Goal: Task Accomplishment & Management: Use online tool/utility

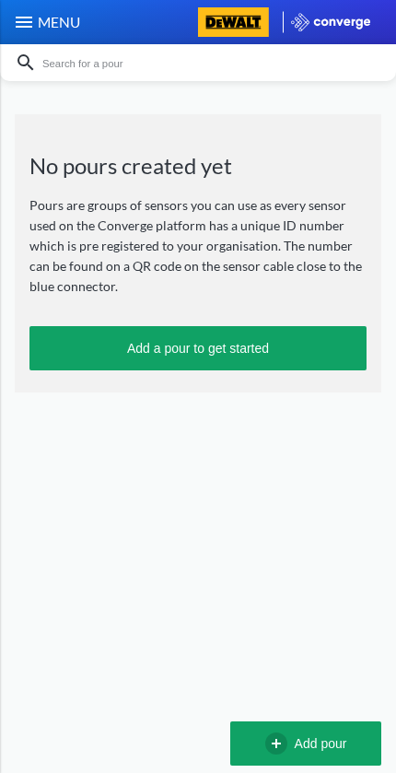
click at [222, 348] on button "Add a pour to get started" at bounding box center [197, 348] width 337 height 44
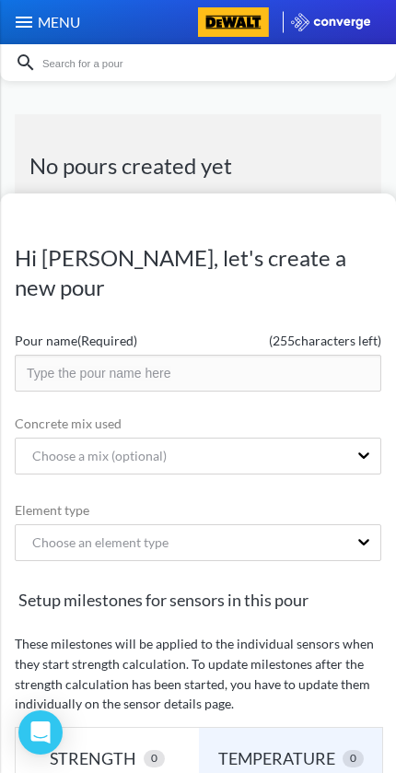
click at [204, 355] on input "text" at bounding box center [198, 373] width 367 height 37
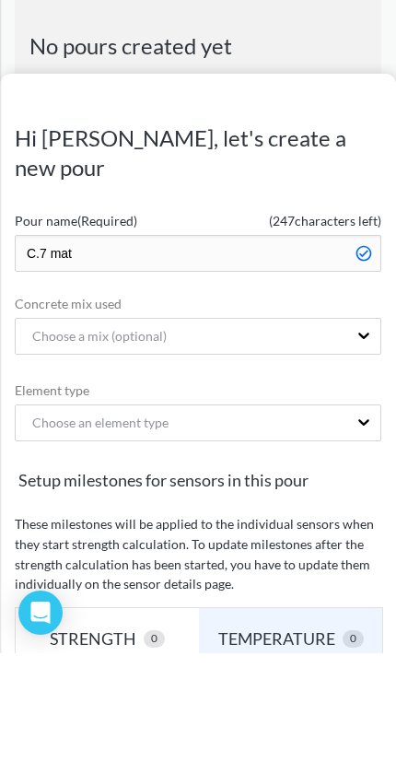
type input "C.7 mat"
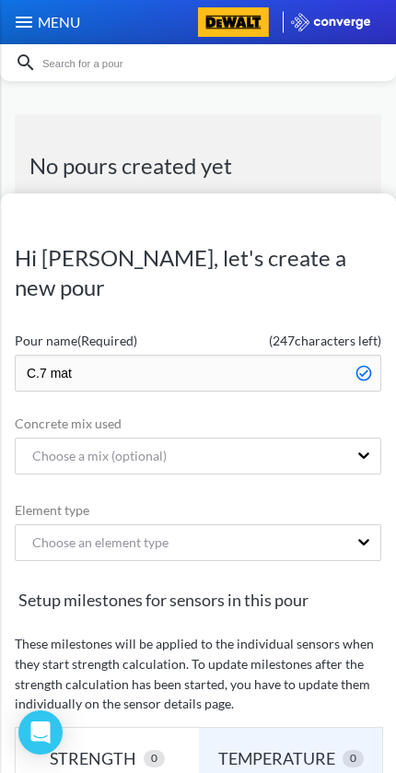
click at [206, 587] on span "Setup milestones for sensors in this pour" at bounding box center [198, 600] width 367 height 26
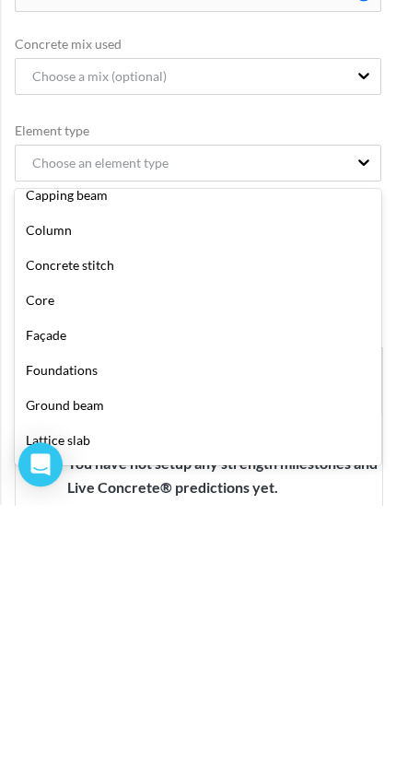
scroll to position [58, 0]
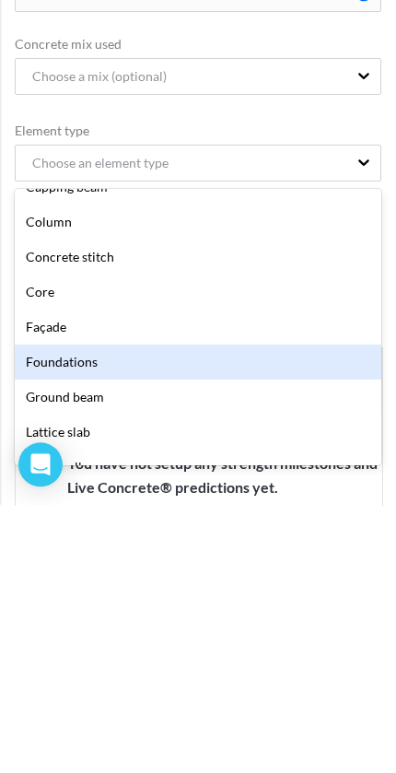
click at [64, 612] on div "Foundations" at bounding box center [198, 629] width 367 height 35
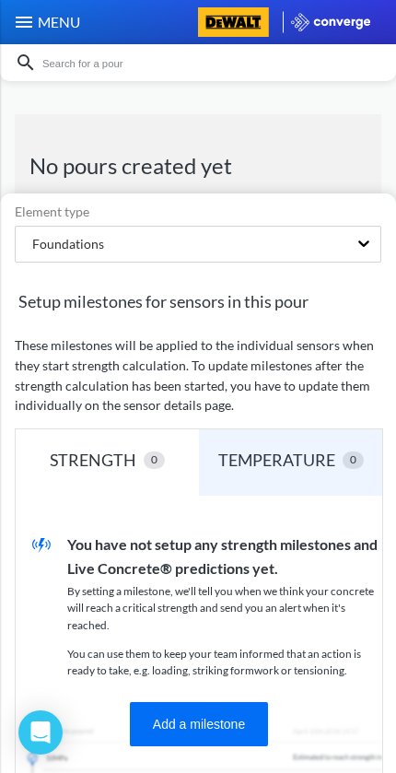
scroll to position [308, 0]
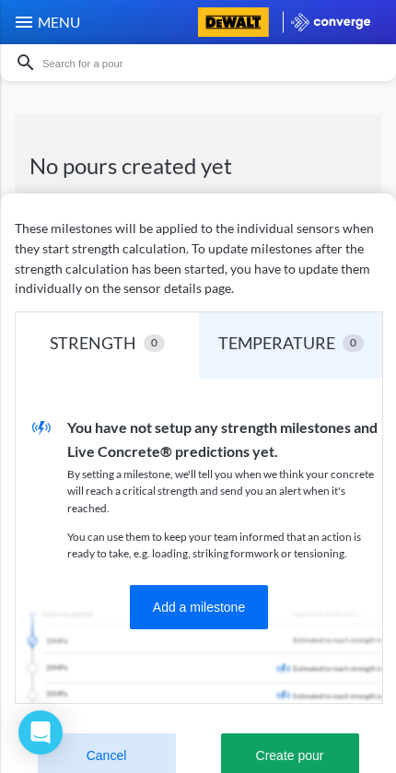
click at [271, 330] on div "TEMPERATURE" at bounding box center [280, 343] width 124 height 26
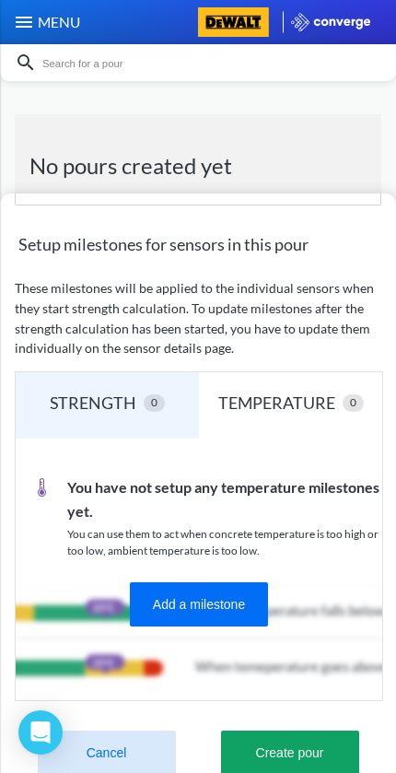
scroll to position [355, 0]
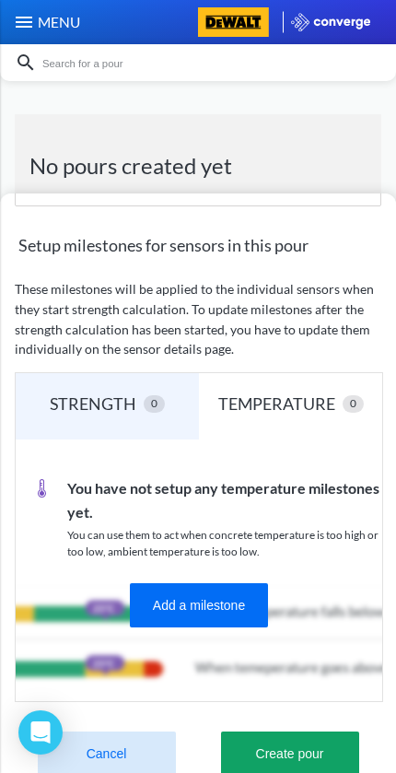
click at [94, 390] on div "STRENGTH" at bounding box center [97, 403] width 94 height 26
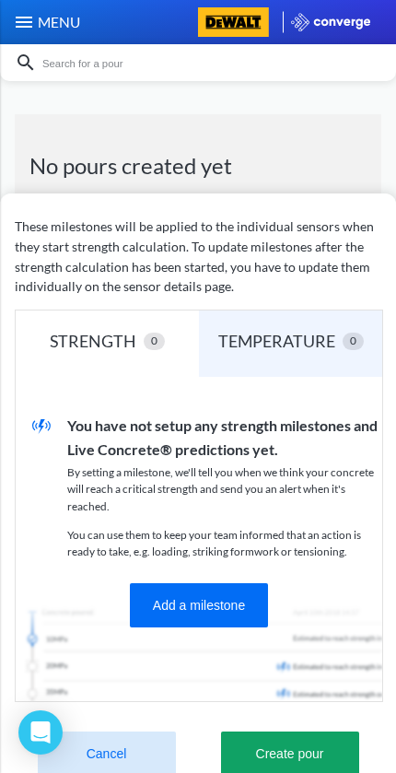
scroll to position [415, 0]
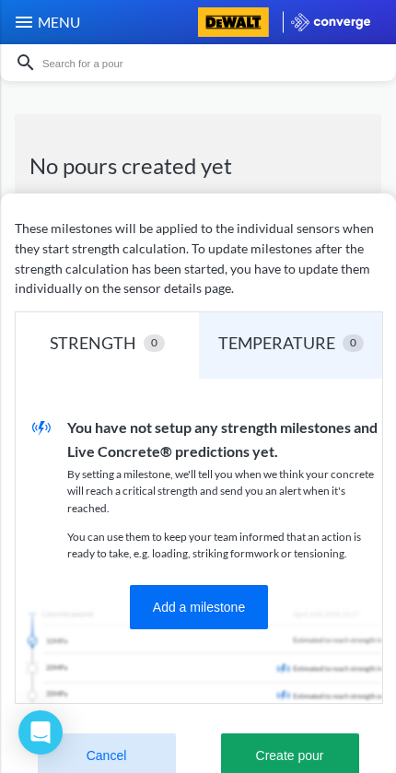
click at [302, 733] on button "Create pour" at bounding box center [290, 755] width 138 height 44
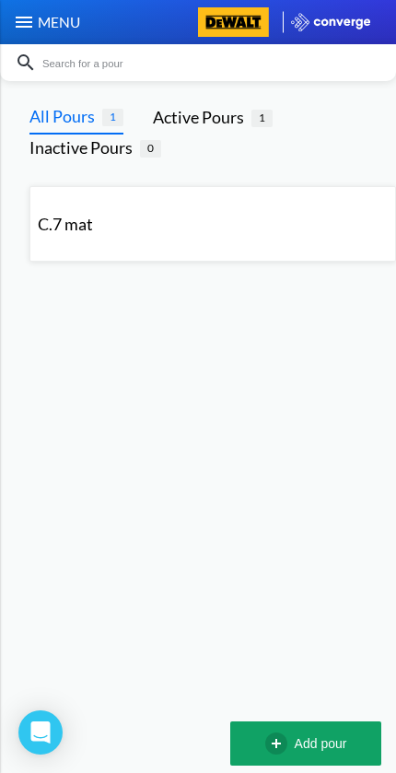
click at [111, 232] on div "C.7 mat" at bounding box center [213, 223] width 350 height 59
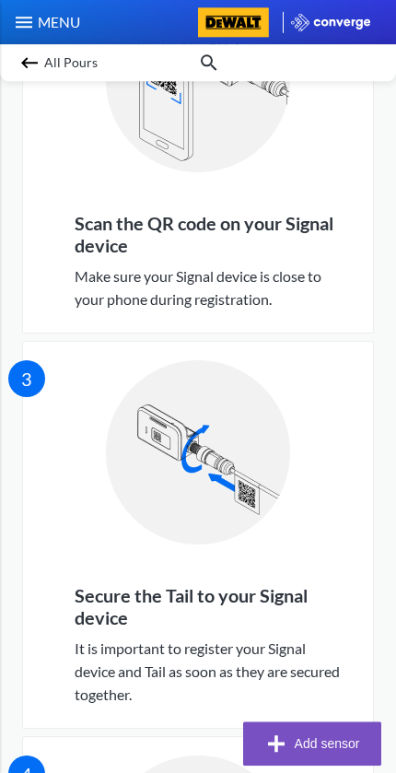
scroll to position [763, 0]
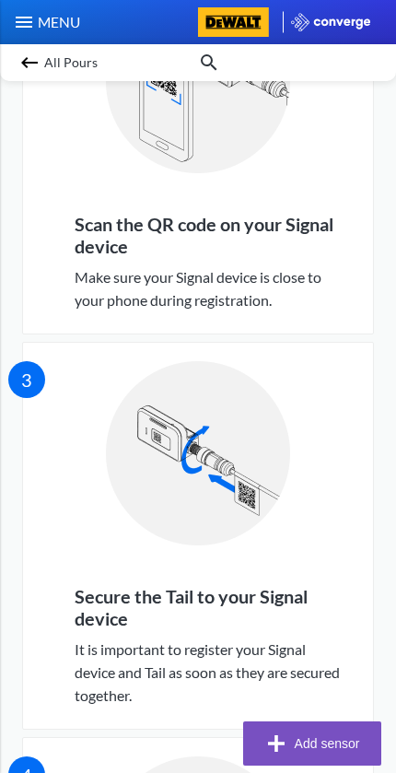
click at [320, 742] on button "Add sensor" at bounding box center [312, 743] width 138 height 44
